Goal: Information Seeking & Learning: Understand process/instructions

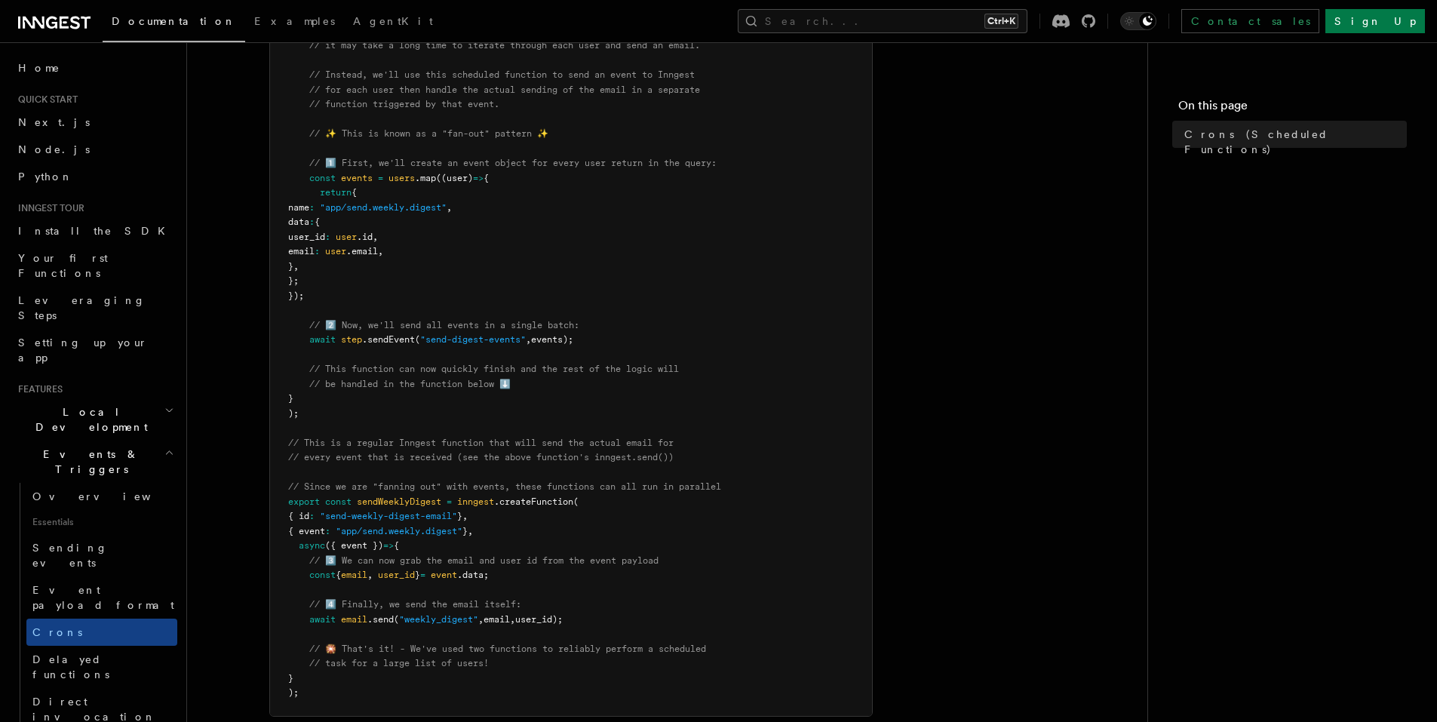
scroll to position [504, 0]
click at [91, 653] on span "Delayed functions" at bounding box center [70, 666] width 77 height 27
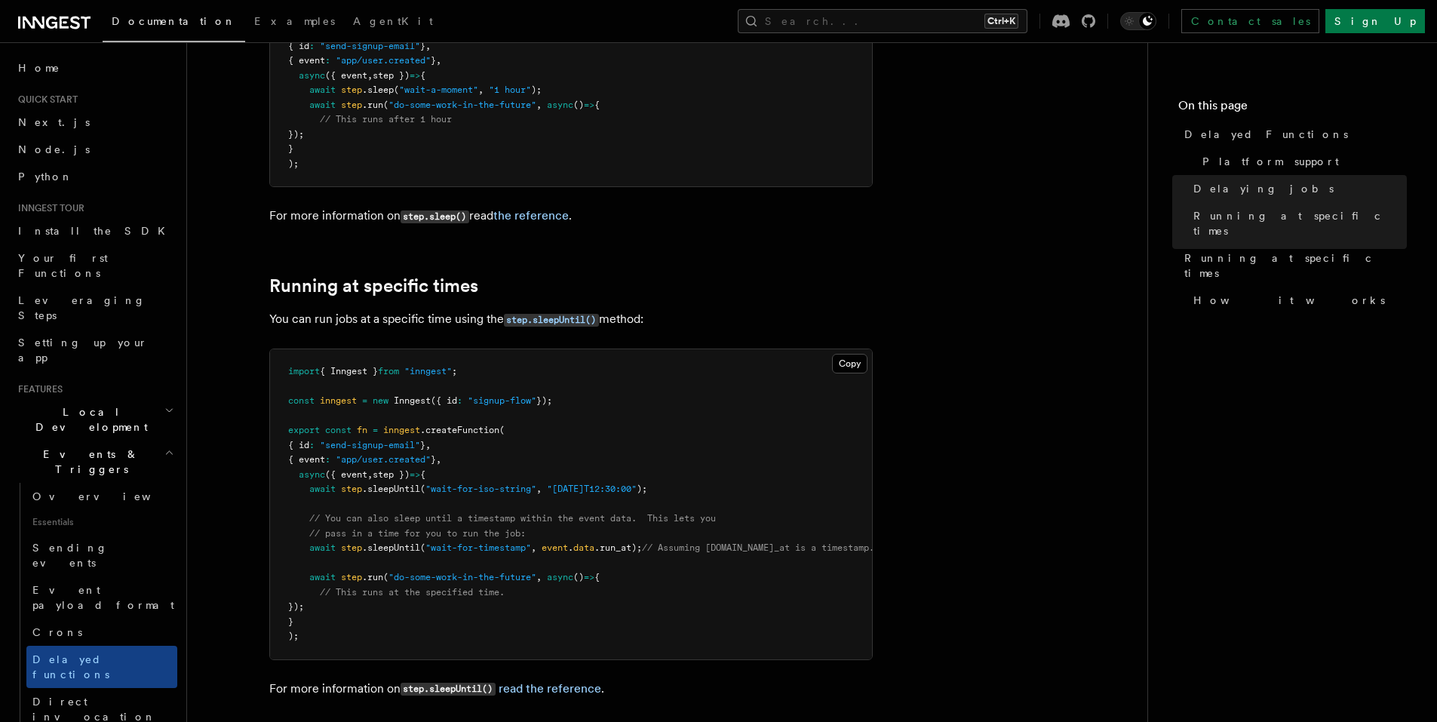
scroll to position [749, 0]
click at [75, 688] on link "Direct invocation" at bounding box center [101, 709] width 151 height 42
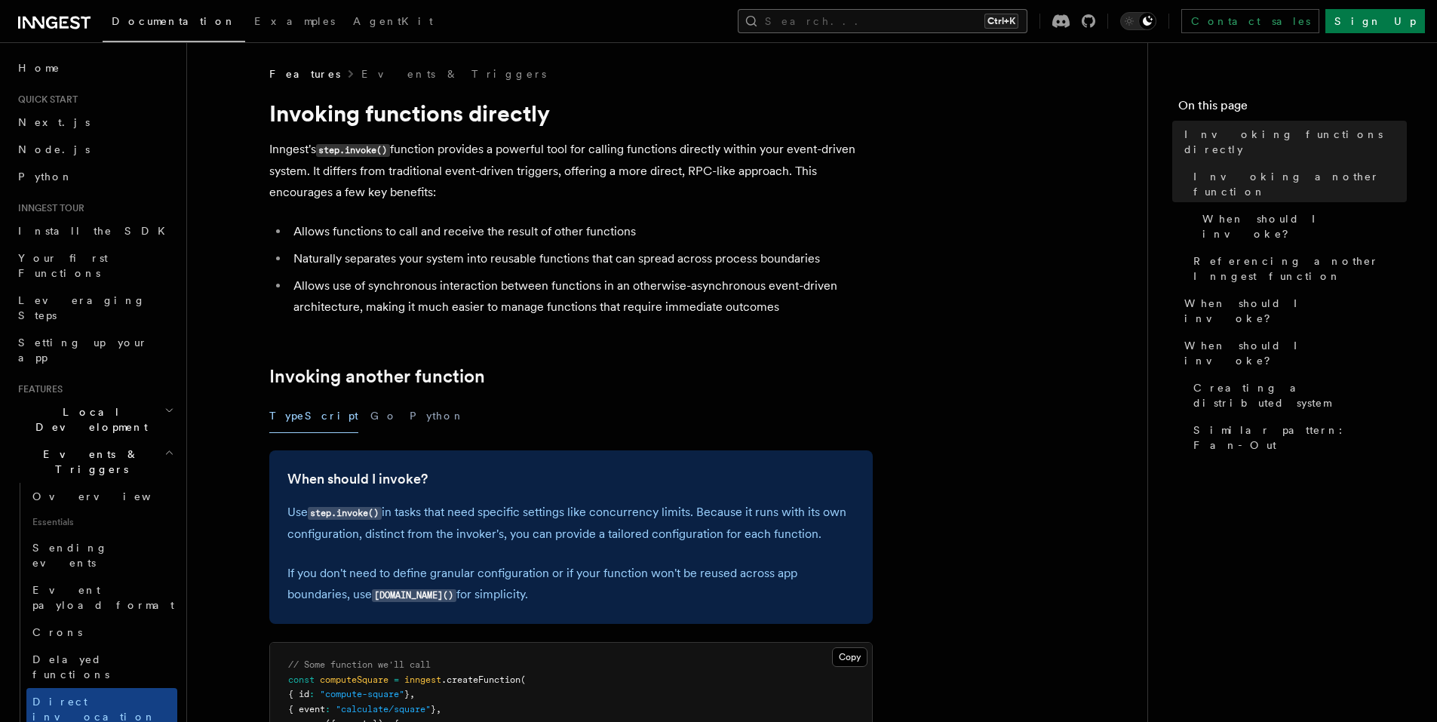
click at [942, 25] on button "Search... Ctrl+K" at bounding box center [883, 21] width 290 height 24
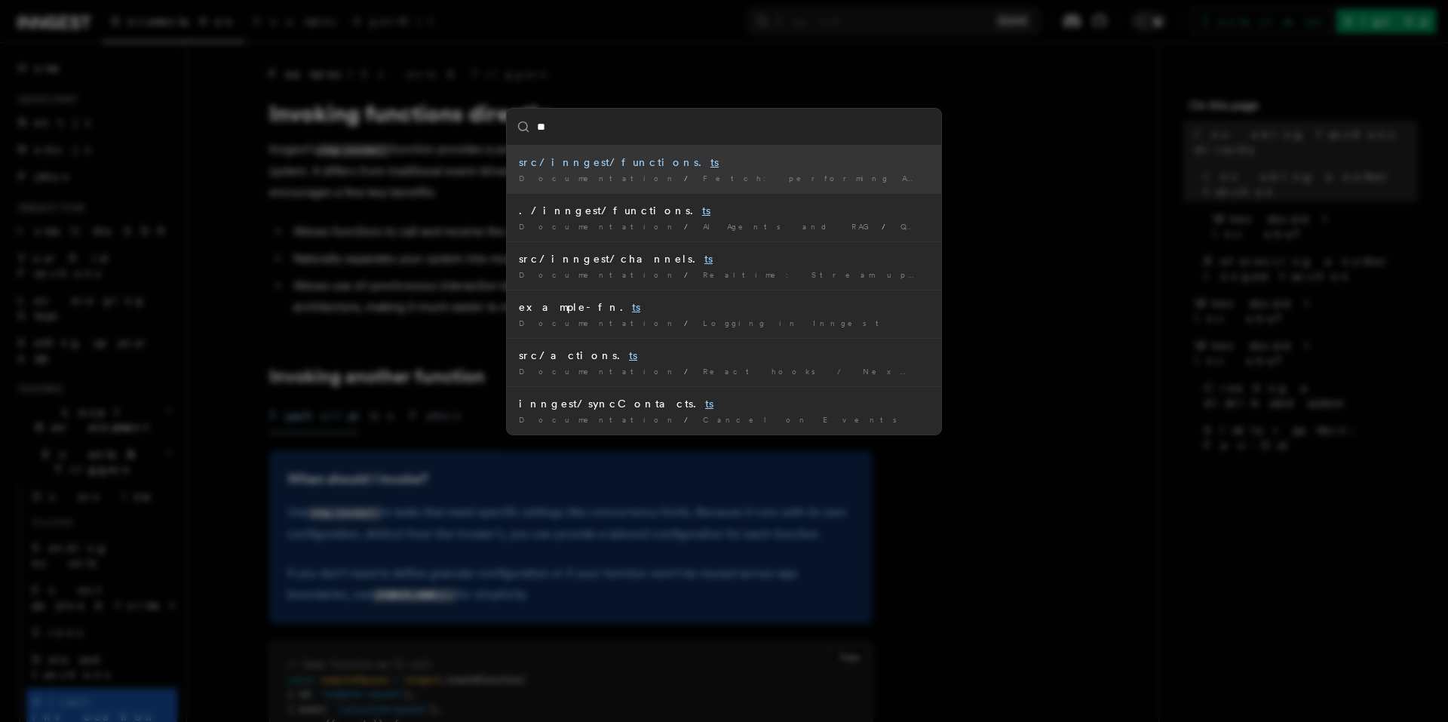
type input "**"
click at [326, 327] on div "** src/inngest/functions. ts Documentation / Fetch: performing API requests or …" at bounding box center [724, 361] width 1448 height 722
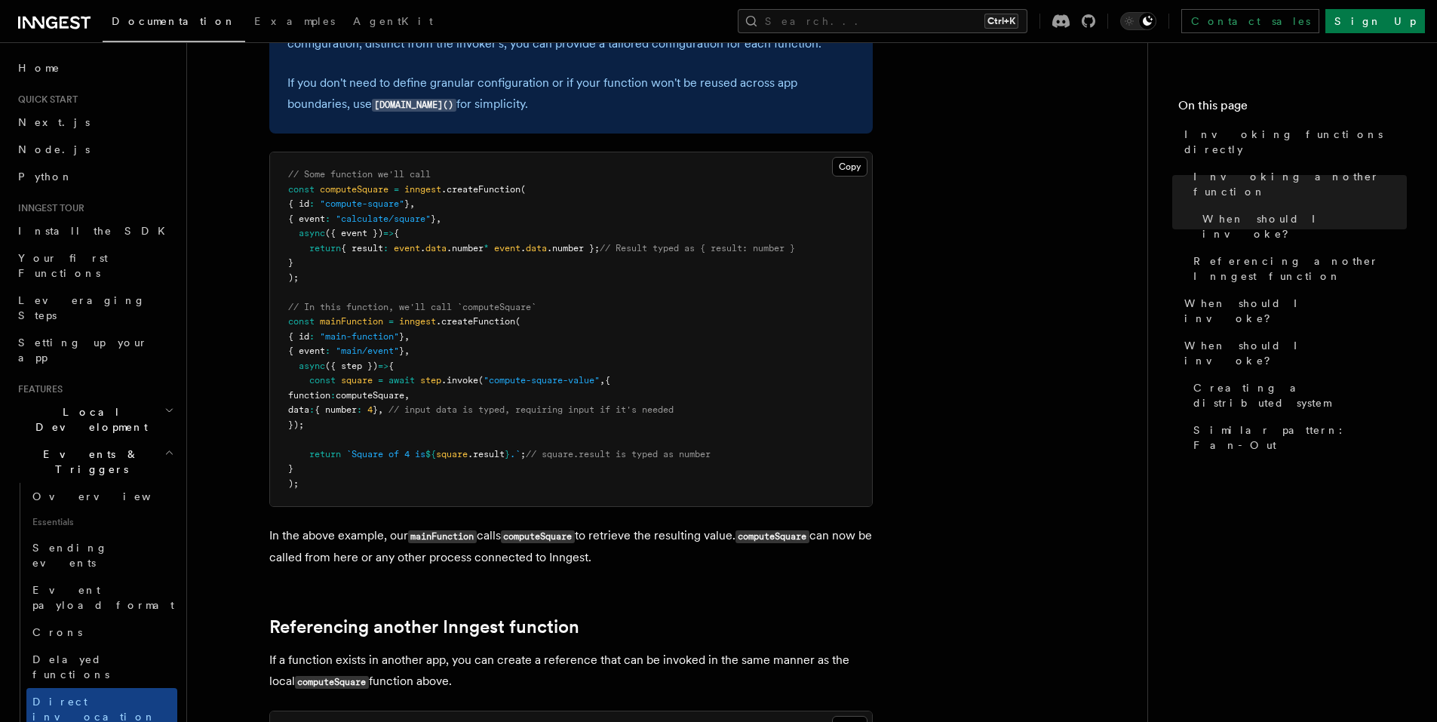
scroll to position [491, 0]
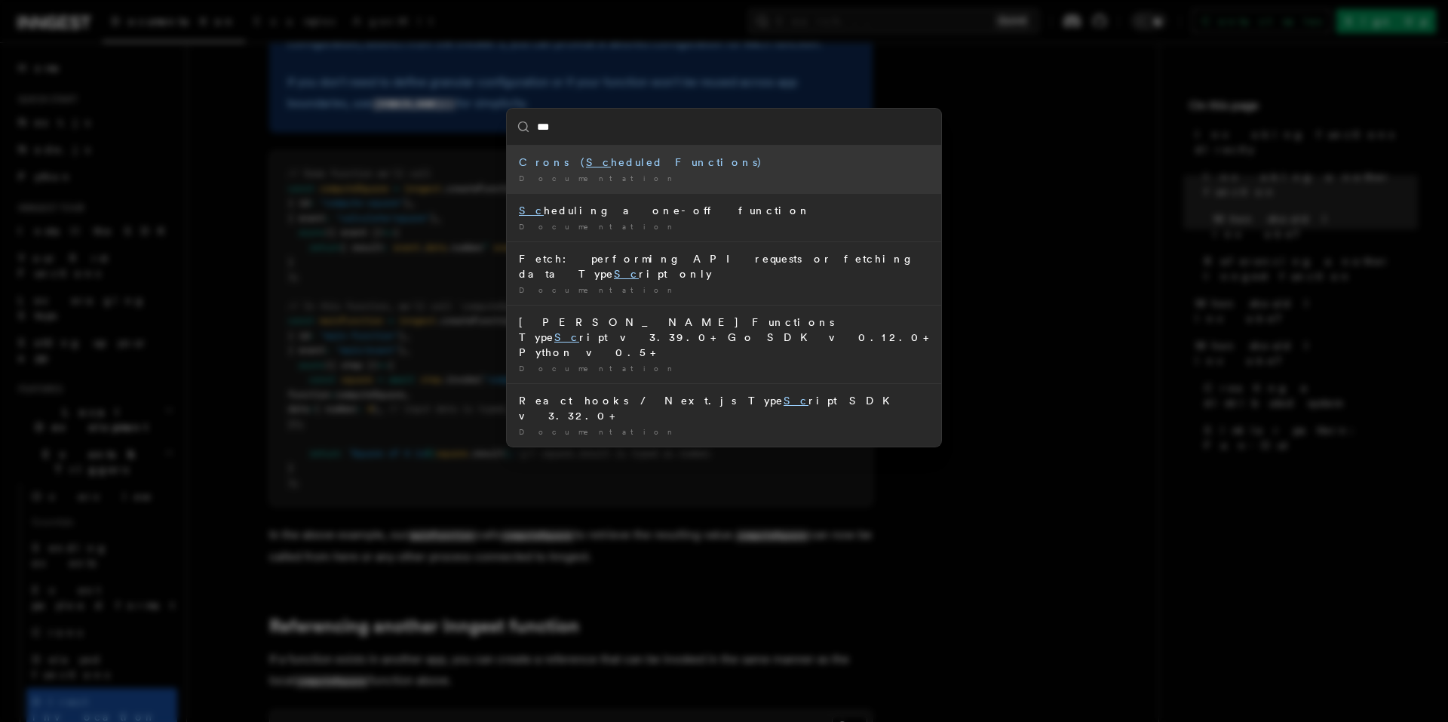
type input "****"
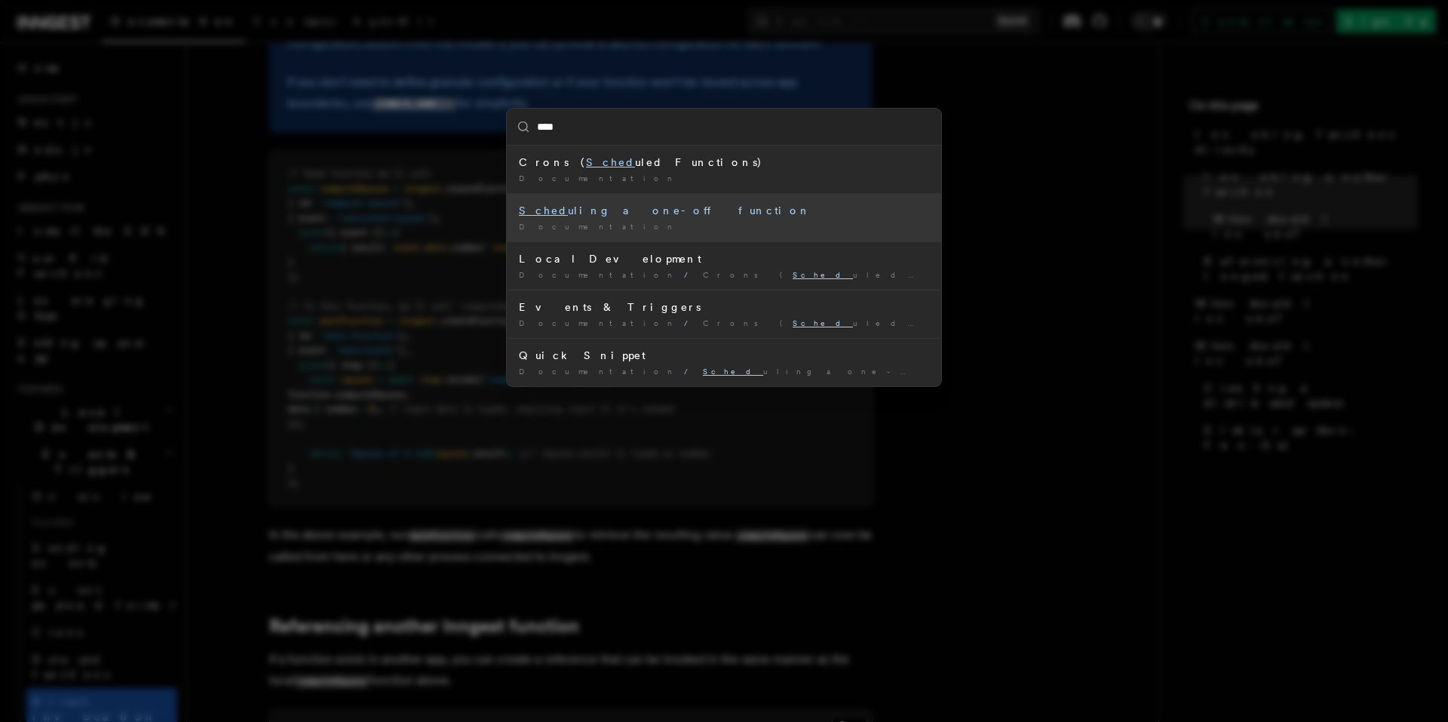
click at [645, 221] on div "Documentation /" at bounding box center [724, 226] width 410 height 11
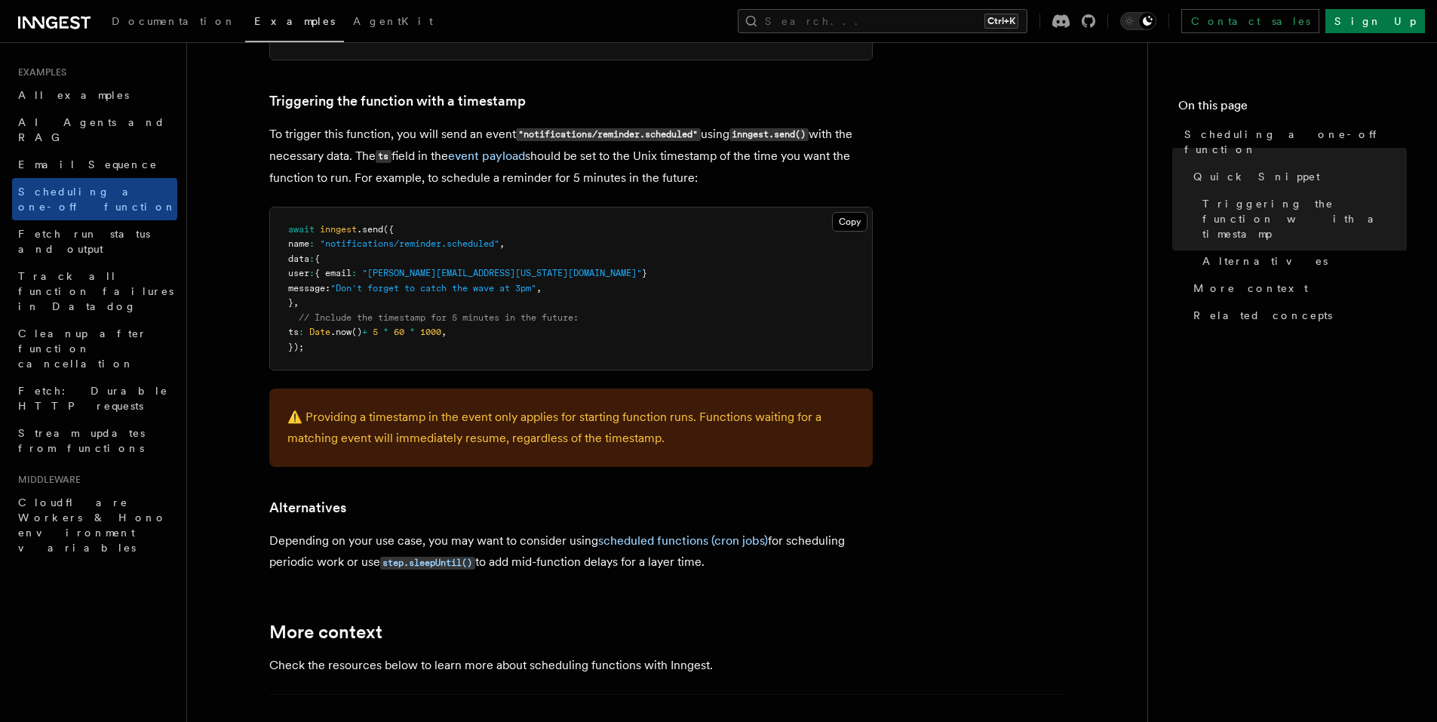
scroll to position [601, 0]
click at [493, 161] on link "event payload" at bounding box center [486, 155] width 77 height 14
drag, startPoint x: 470, startPoint y: 333, endPoint x: 296, endPoint y: 329, distance: 174.3
click at [296, 329] on pre "await inngest .send ({ name : "notifications/reminder.scheduled" , data : { use…" at bounding box center [571, 288] width 602 height 163
copy span "ts : Date .now () + 5 * 60 * 1000 ,"
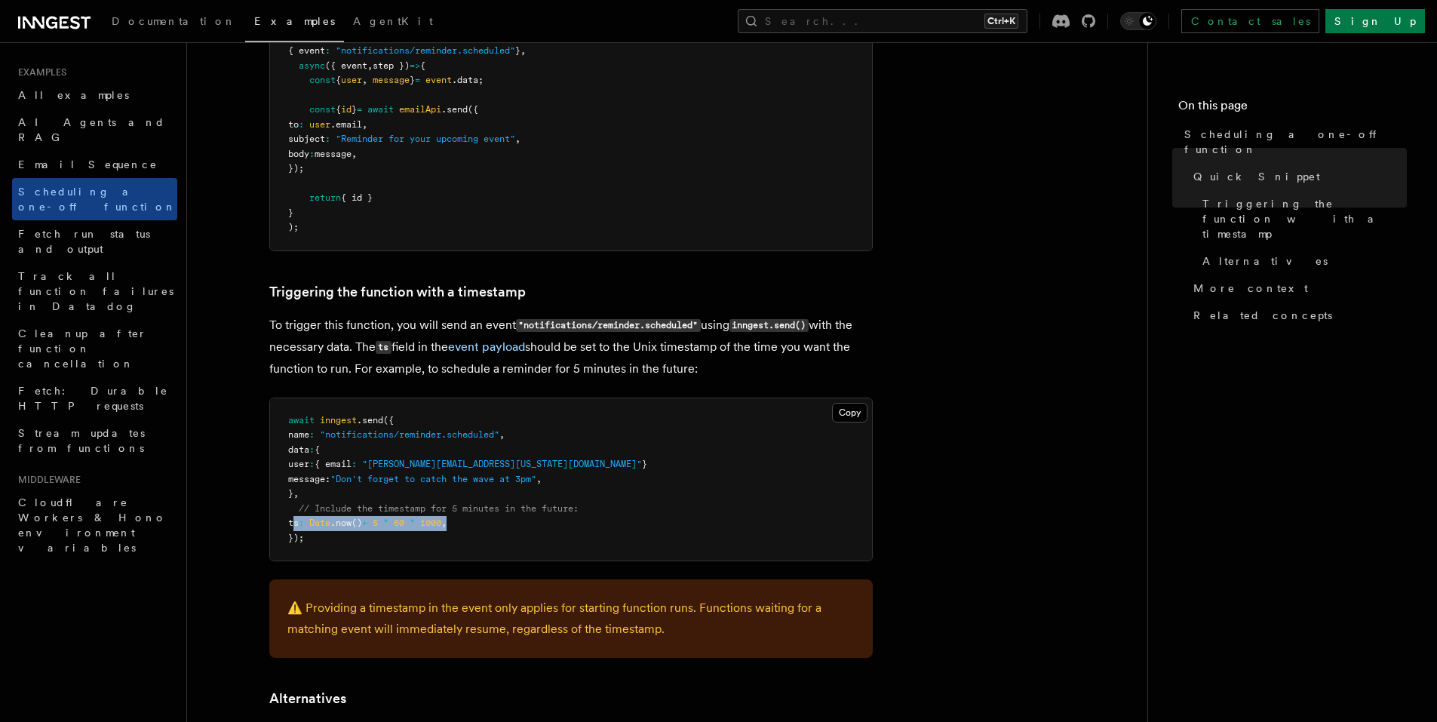
scroll to position [410, 0]
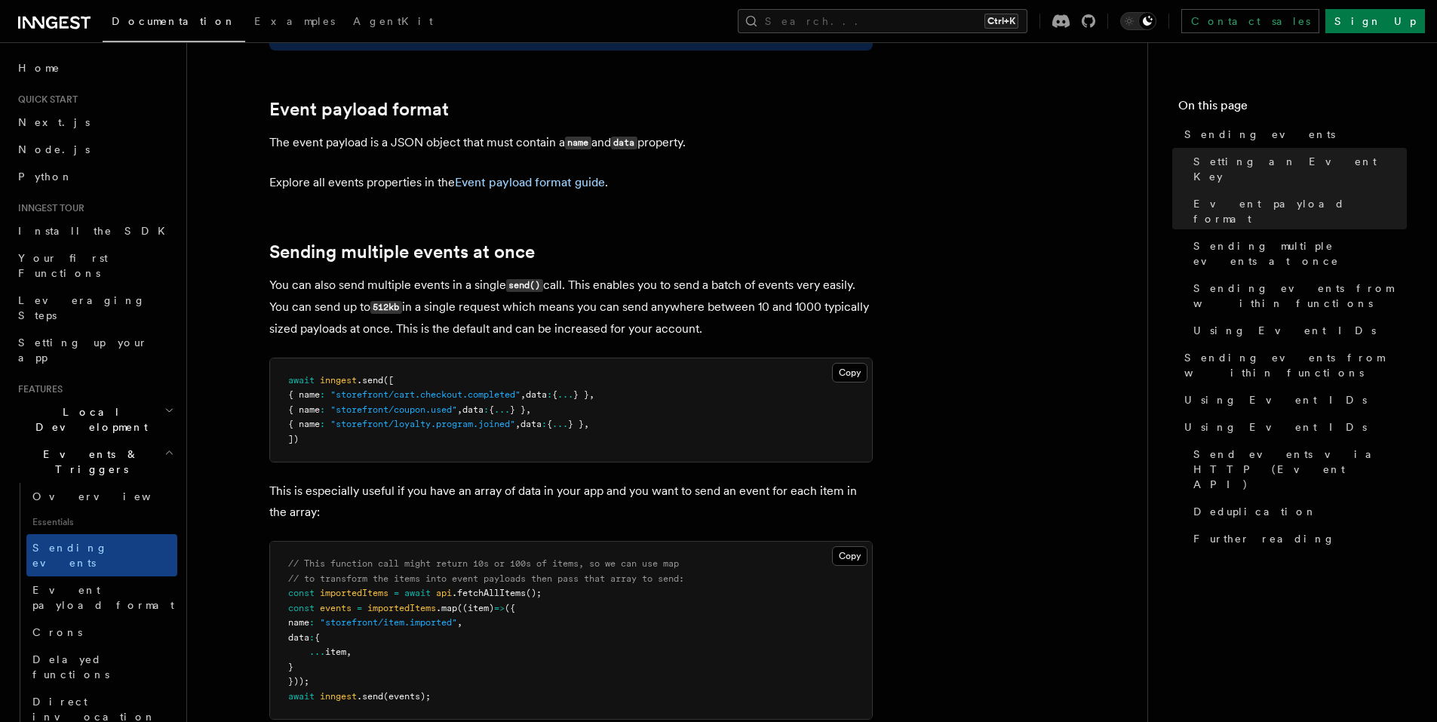
scroll to position [1623, 0]
